Goal: Task Accomplishment & Management: Use online tool/utility

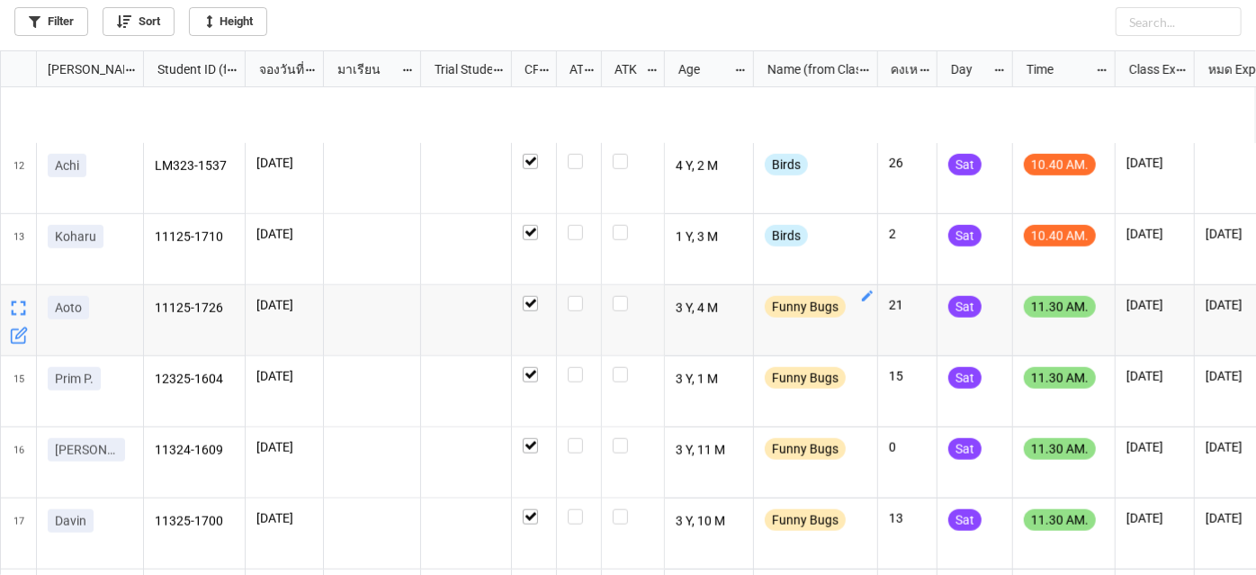
scroll to position [818, 0]
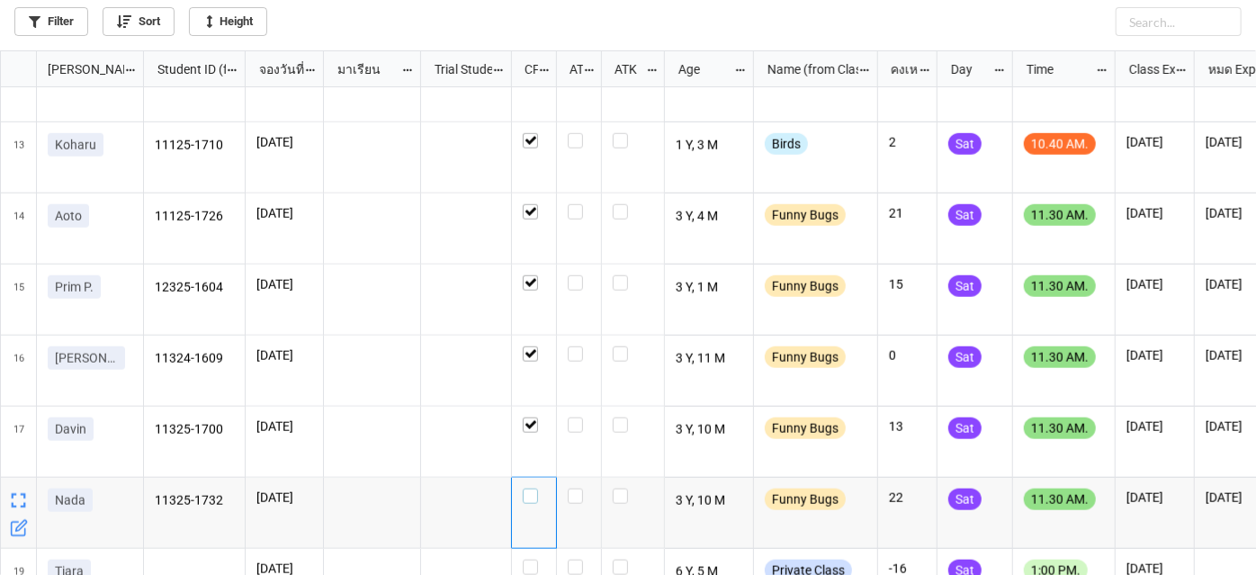
click at [530, 489] on label "grid" at bounding box center [534, 489] width 23 height 0
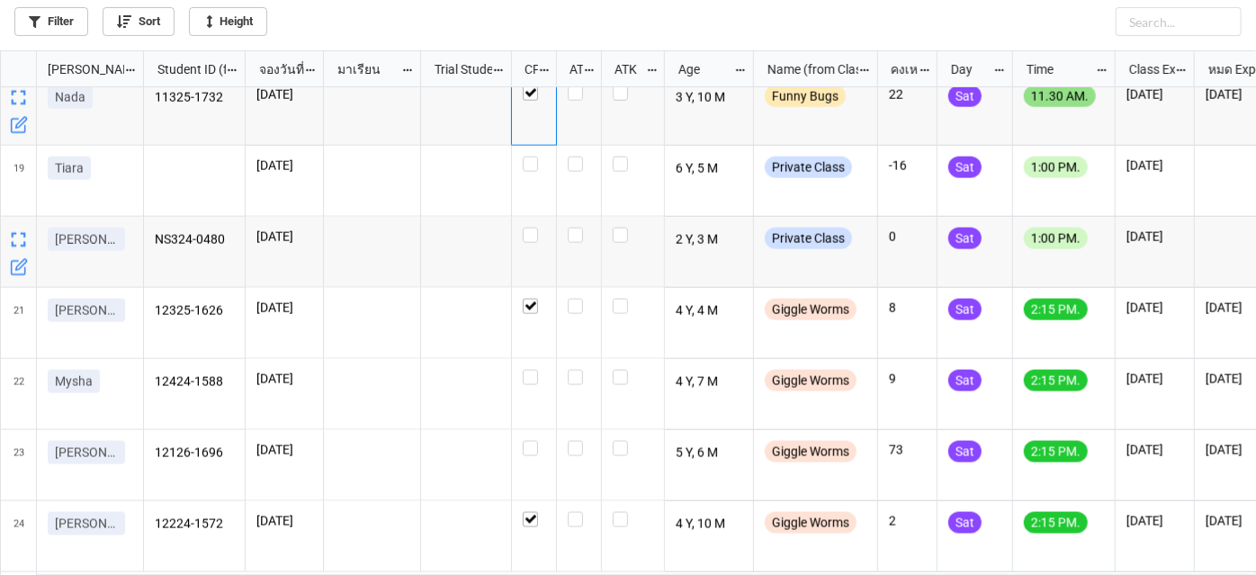
scroll to position [0, 0]
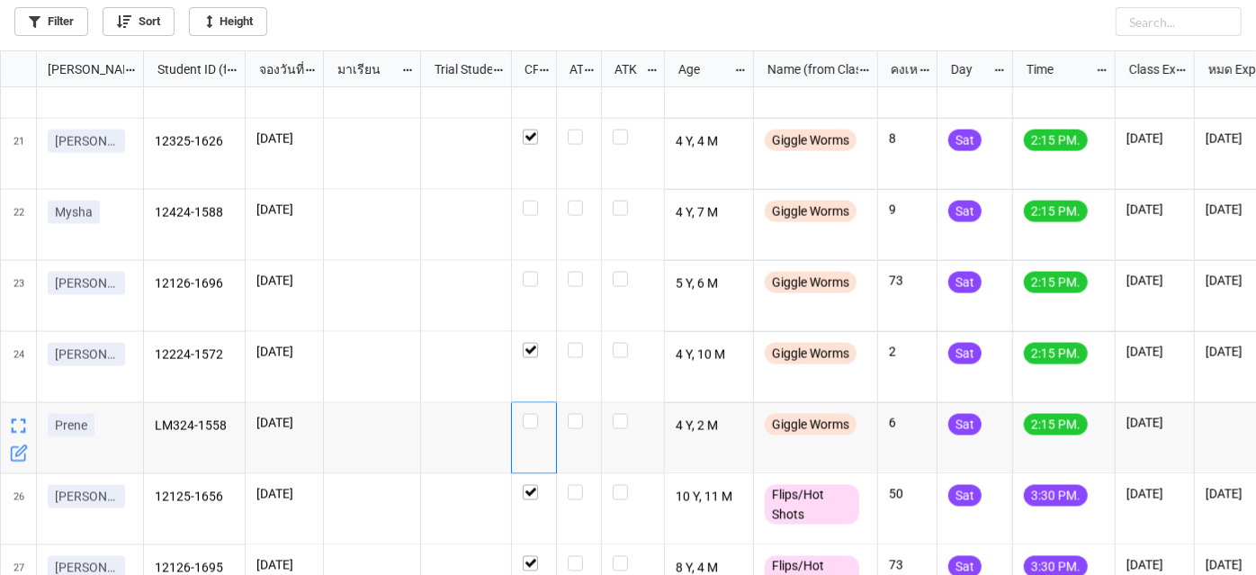
click at [533, 407] on div "grid" at bounding box center [534, 438] width 45 height 71
click at [537, 414] on label "grid" at bounding box center [534, 414] width 23 height 0
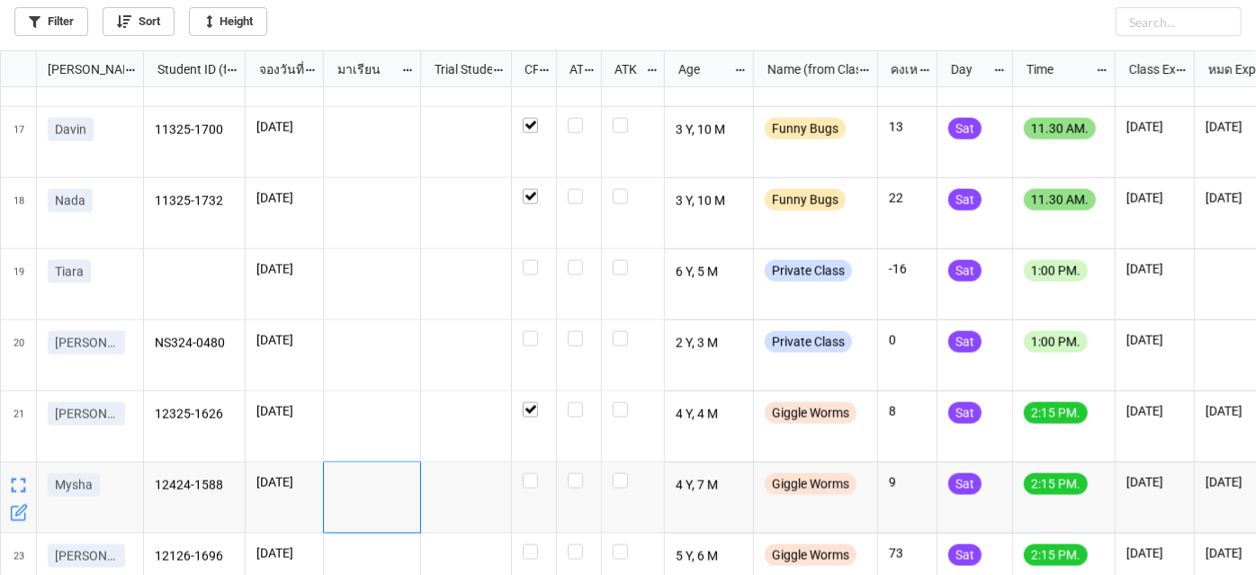
drag, startPoint x: 383, startPoint y: 462, endPoint x: 365, endPoint y: 463, distance: 18.0
checkbox input "true"
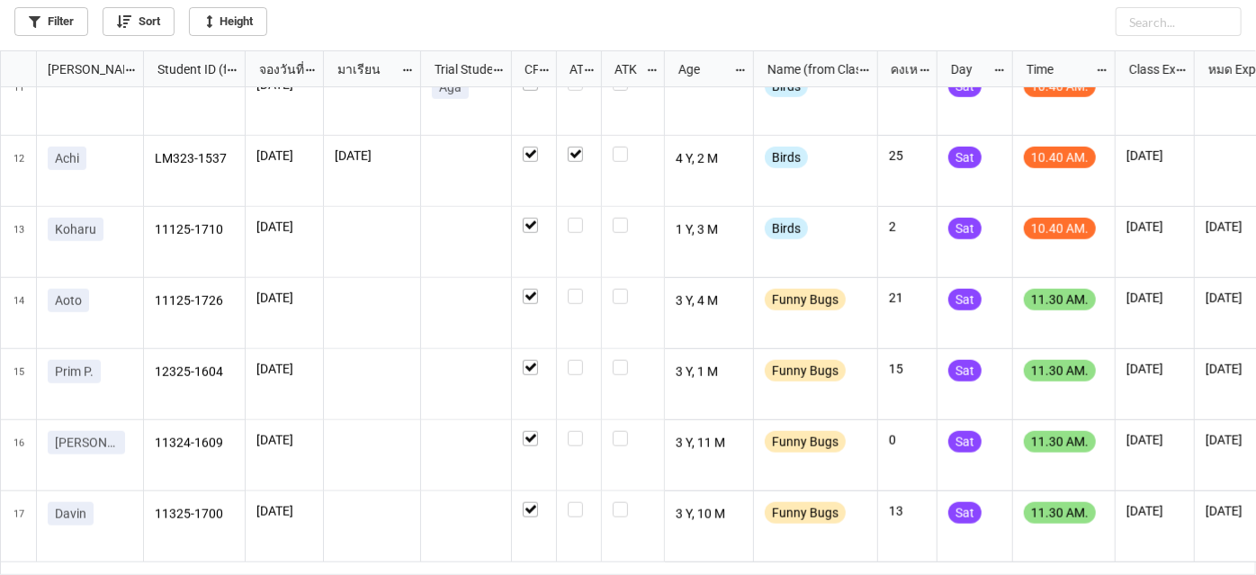
scroll to position [627, 0]
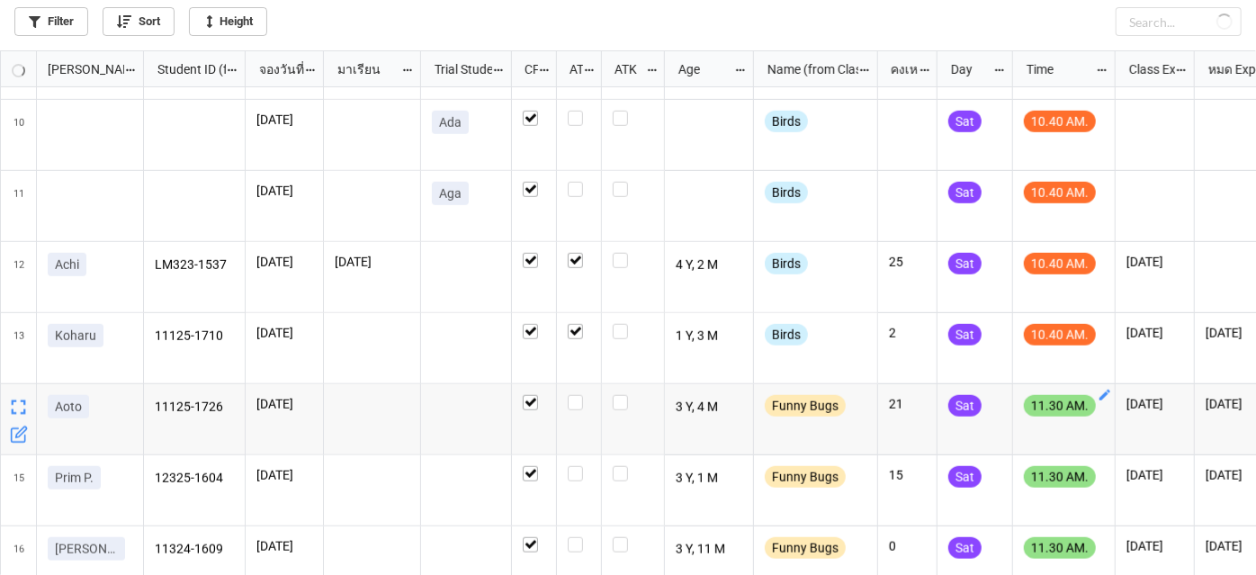
checkbox input "true"
checkbox input "false"
checkbox input "true"
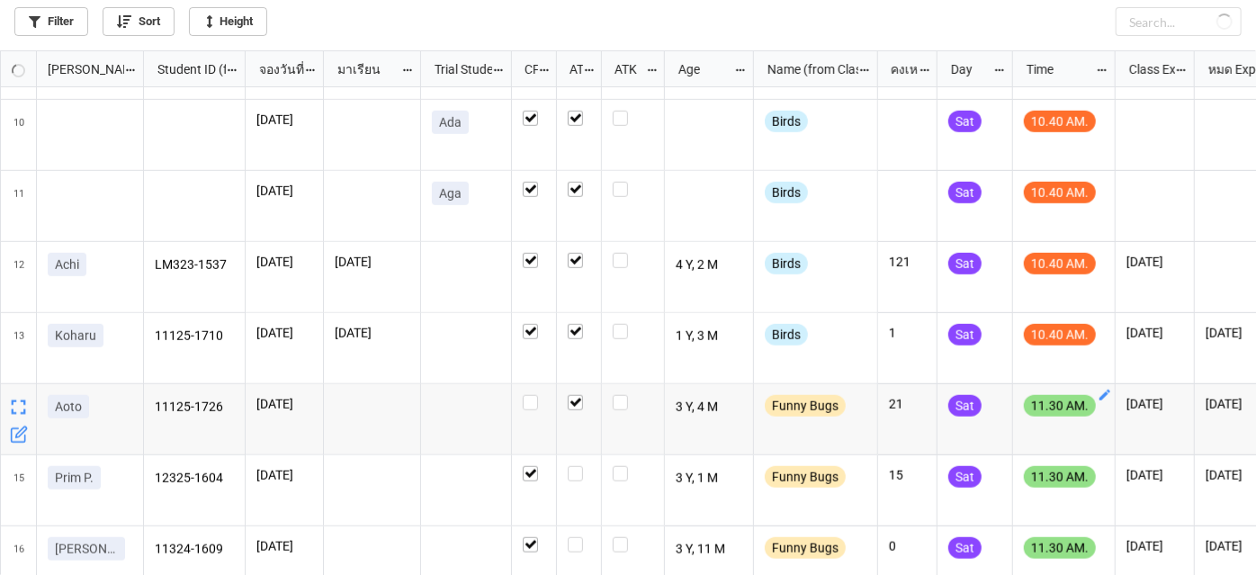
checkbox input "true"
